Goal: Check status

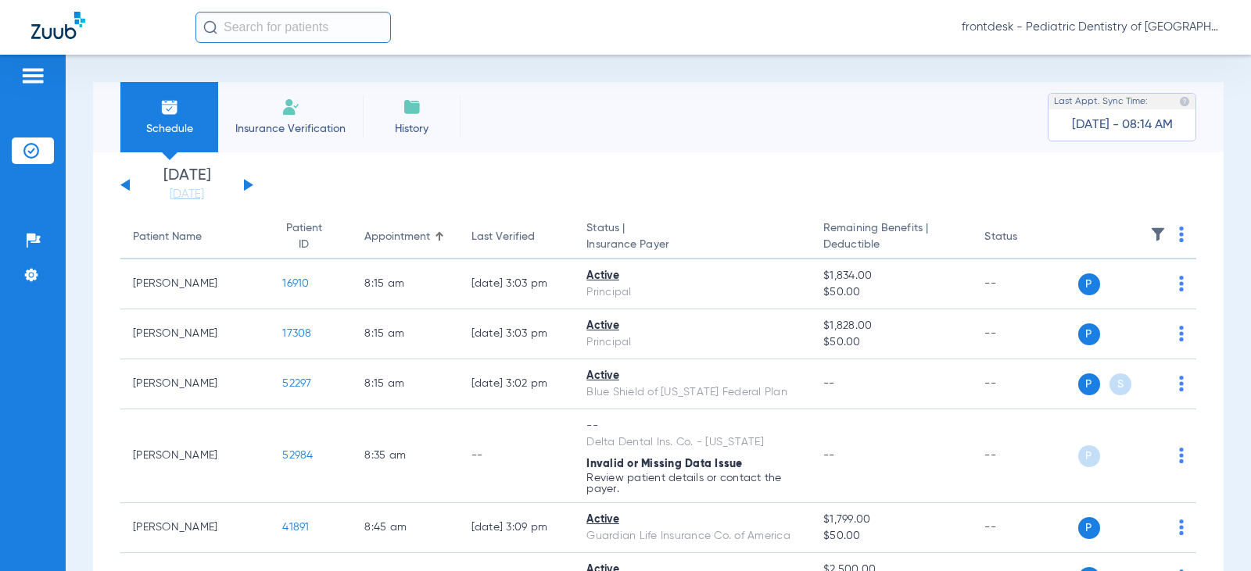
click at [249, 185] on button at bounding box center [248, 185] width 9 height 12
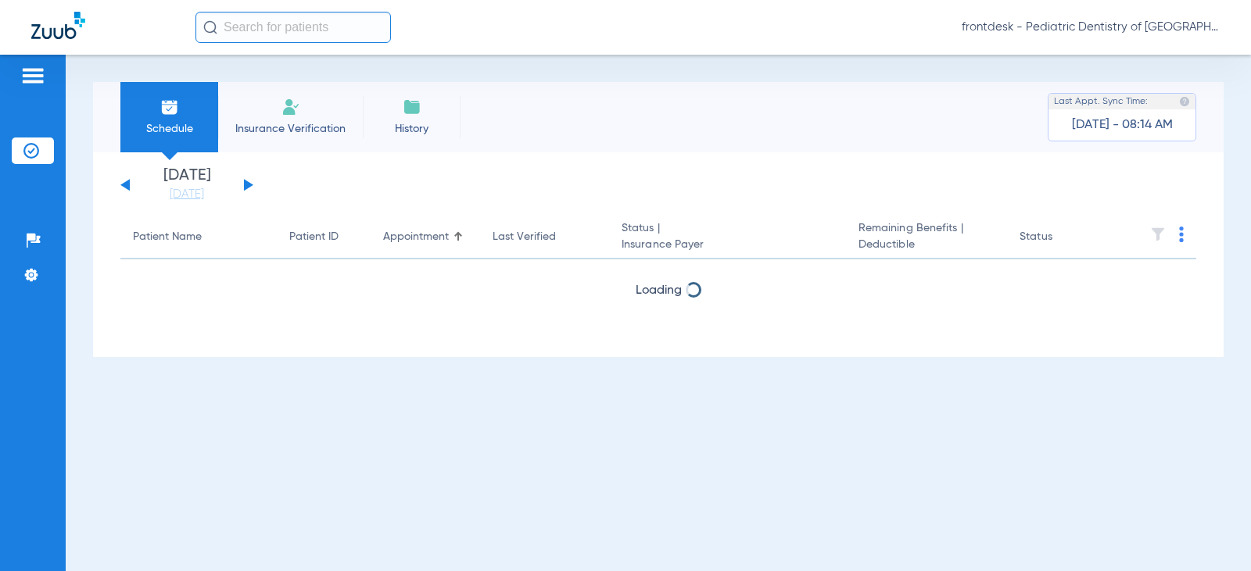
click at [249, 185] on button at bounding box center [248, 185] width 9 height 12
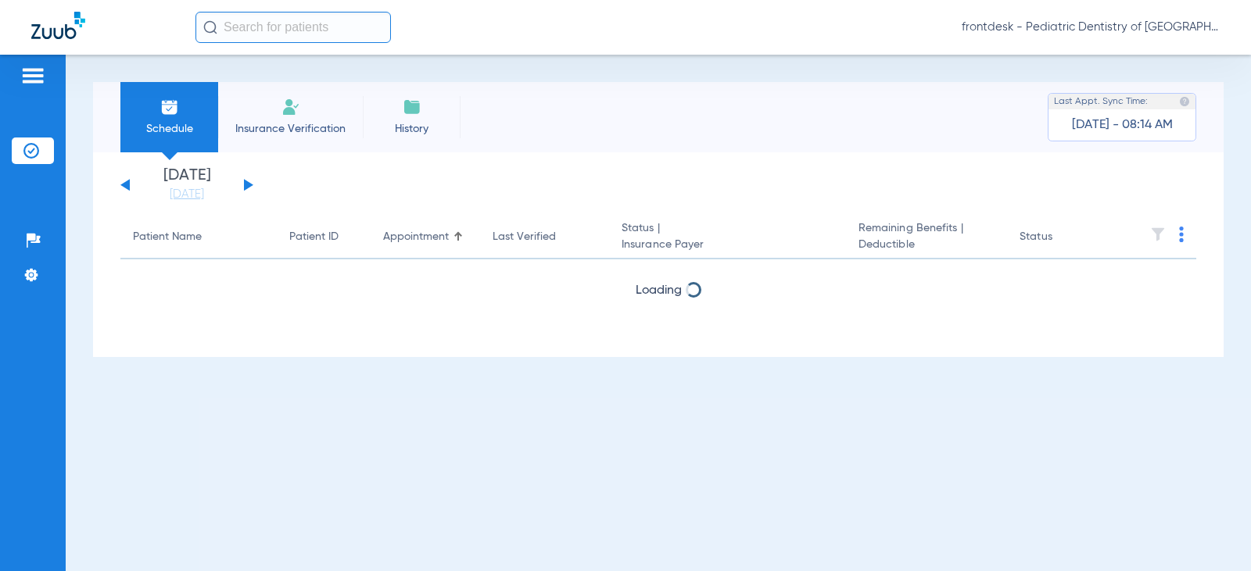
click at [249, 185] on button at bounding box center [248, 185] width 9 height 12
